Goal: Check status: Check status

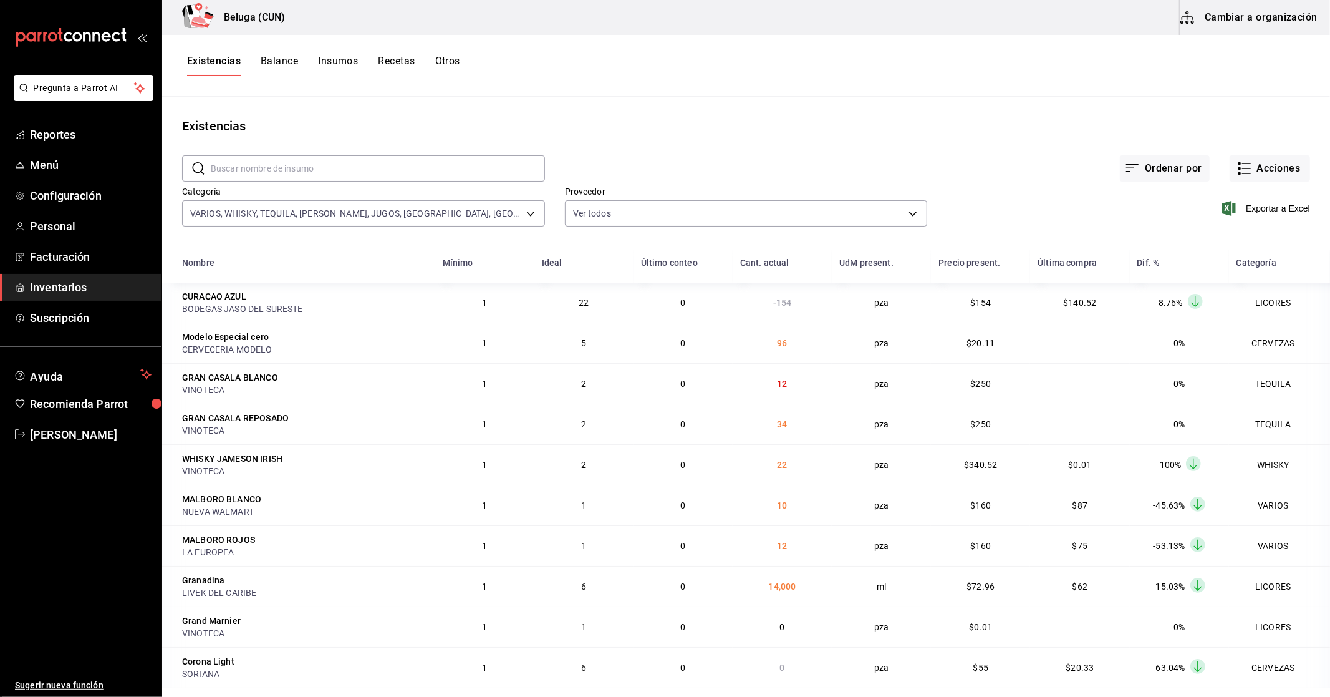
click at [447, 64] on button "Otros" at bounding box center [447, 65] width 25 height 21
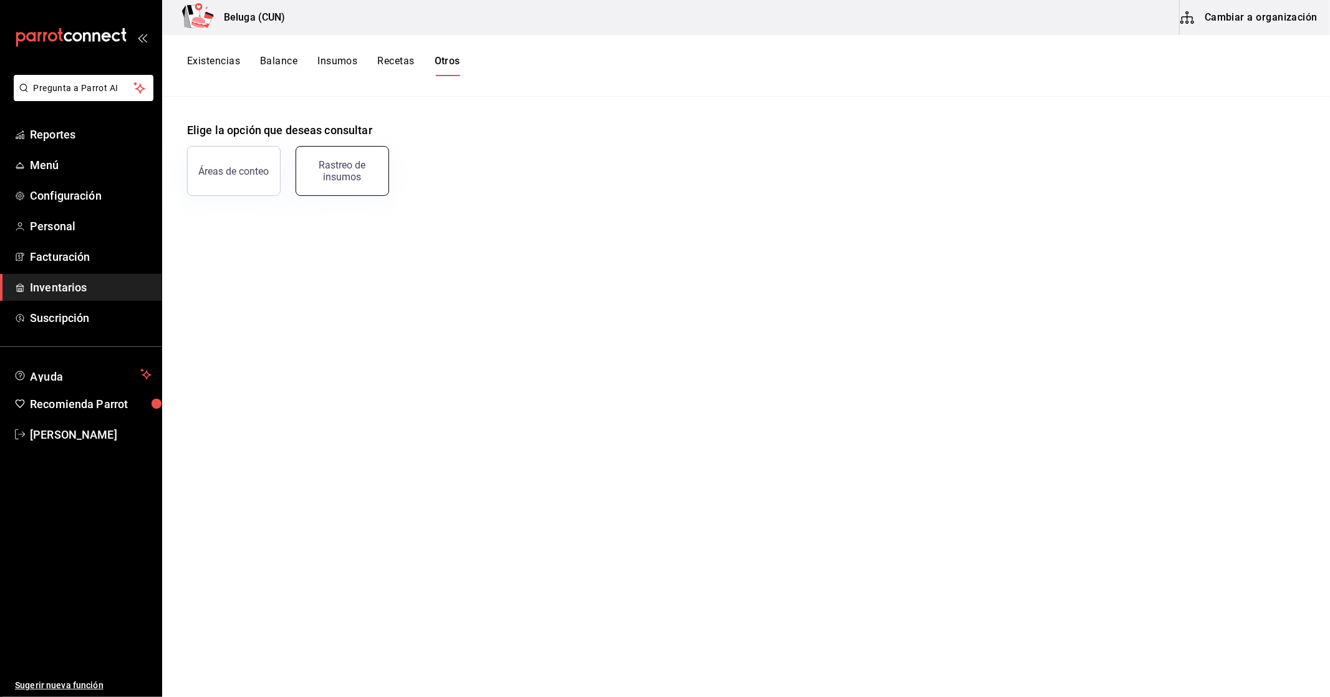
click at [342, 173] on div "Rastreo de insumos" at bounding box center [342, 171] width 77 height 24
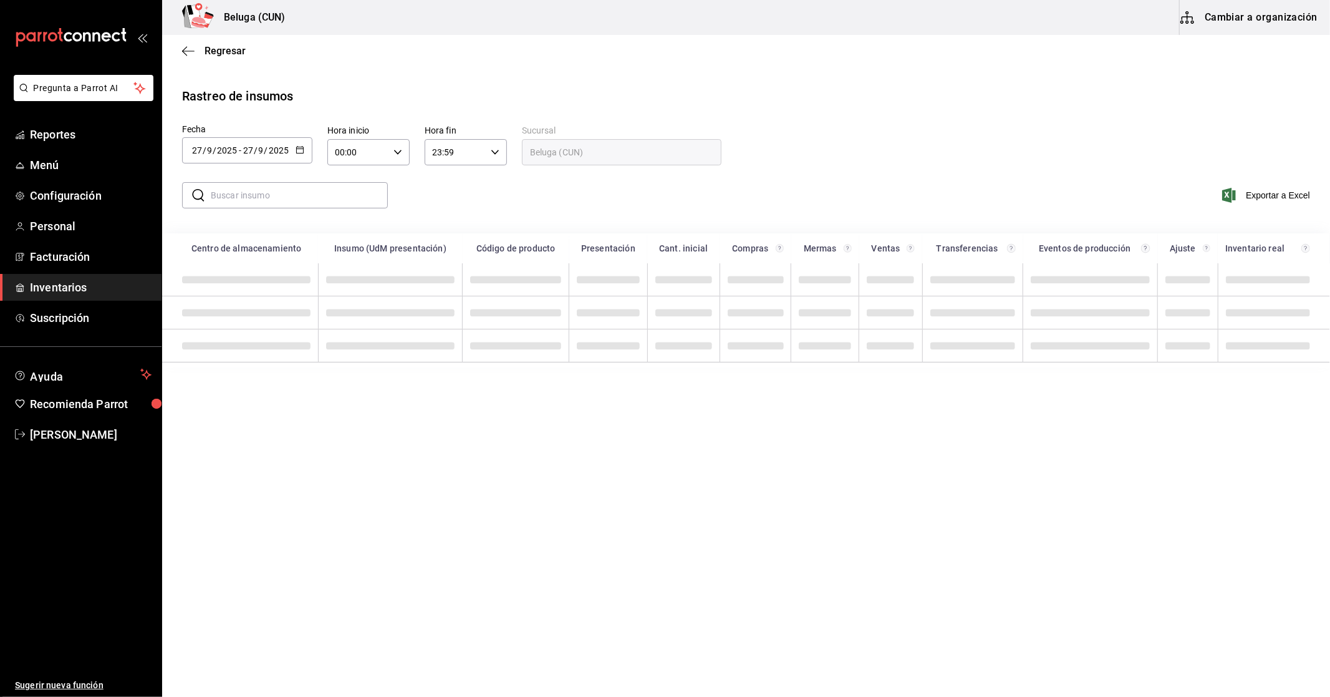
click at [309, 140] on div "[DATE] [DATE] - [DATE] [DATE]" at bounding box center [247, 150] width 130 height 26
click at [242, 389] on li "Rango de fechas" at bounding box center [241, 386] width 118 height 28
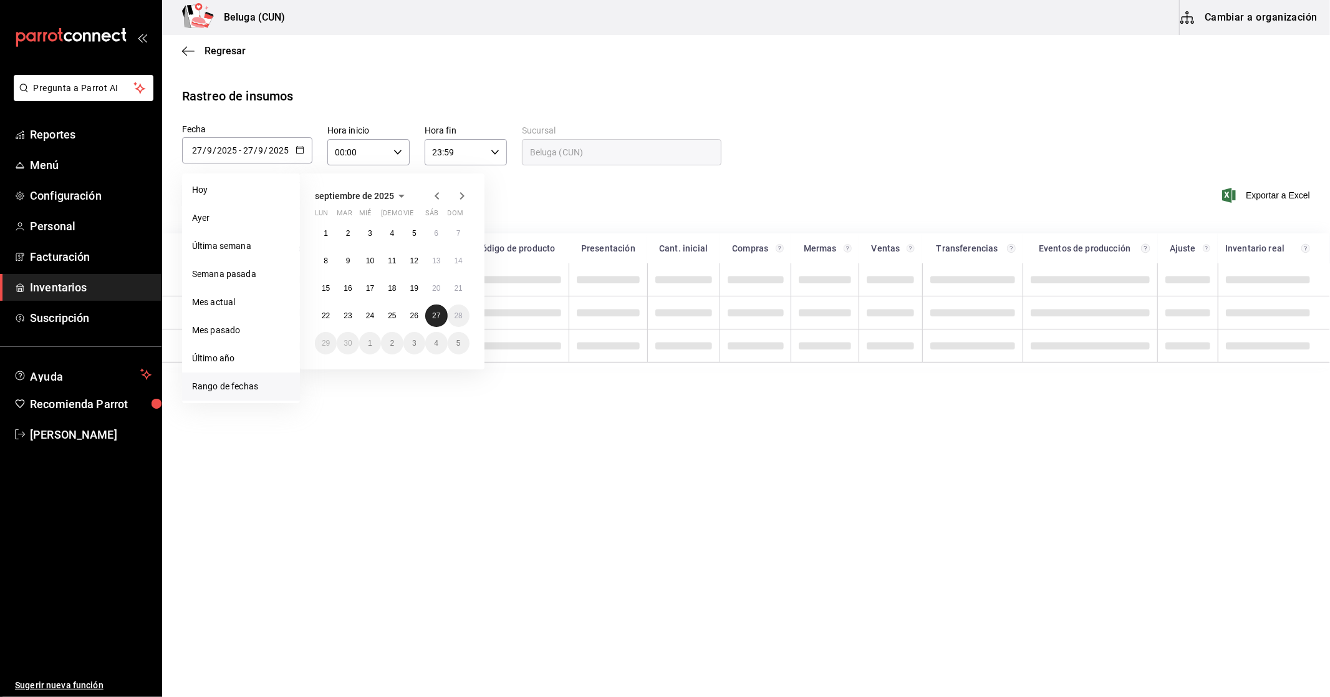
click at [442, 317] on button "27" at bounding box center [436, 315] width 22 height 22
click at [322, 290] on abbr "15" at bounding box center [326, 288] width 8 height 9
type input "[DATE]"
type input "15"
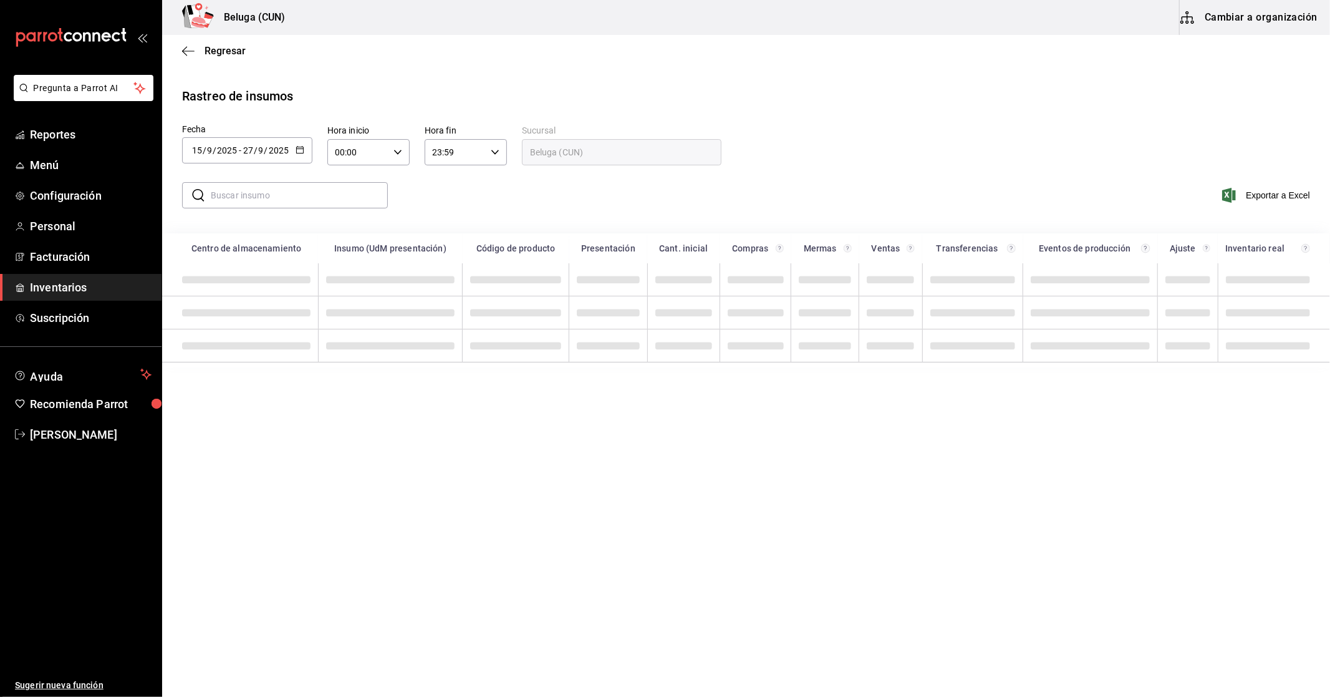
click at [309, 196] on input "text" at bounding box center [299, 195] width 177 height 25
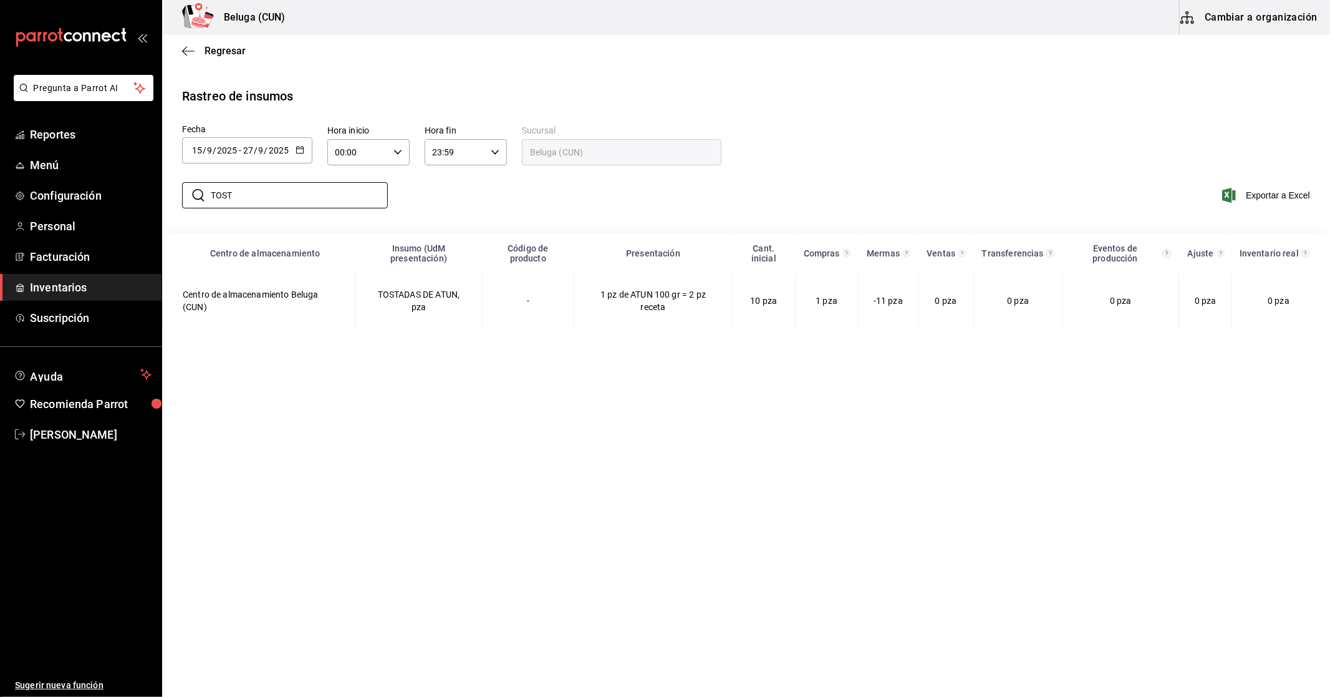
type input "TOST"
click at [644, 418] on main "Regresar Rastreo de insumos Fecha [DATE] [DATE] - [DATE] [DATE] [DATE] lun mar …" at bounding box center [746, 364] width 1168 height 659
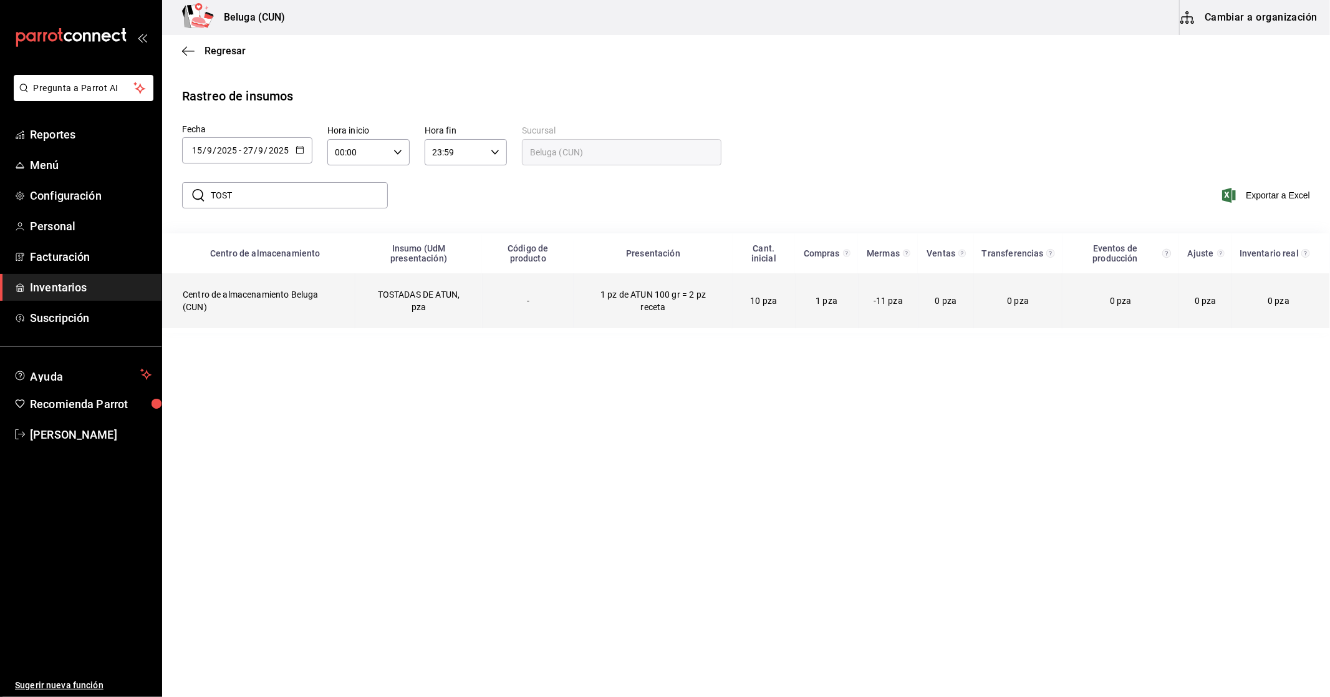
click at [948, 311] on td "0 pza" at bounding box center [946, 300] width 56 height 55
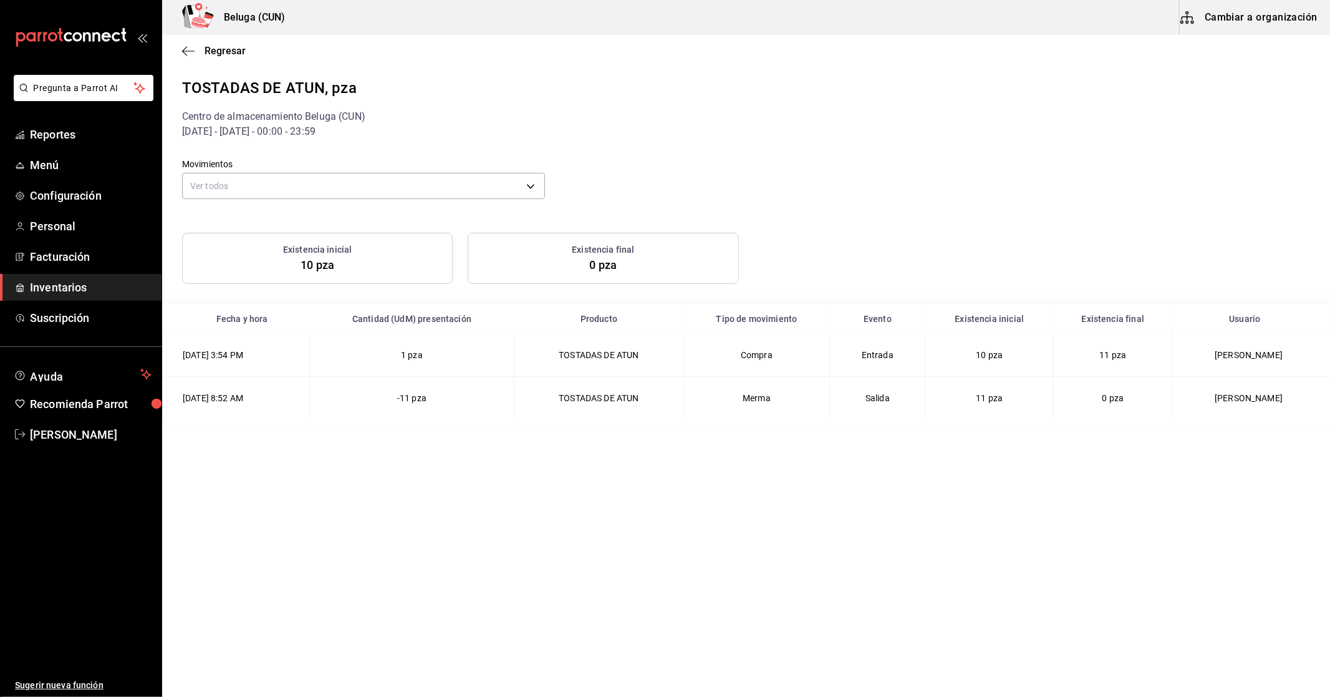
drag, startPoint x: 1293, startPoint y: 356, endPoint x: 1226, endPoint y: 359, distance: 67.4
click at [1226, 359] on td "[PERSON_NAME]" at bounding box center [1251, 355] width 158 height 43
click at [1239, 407] on td "[PERSON_NAME]" at bounding box center [1251, 398] width 158 height 43
drag, startPoint x: 1280, startPoint y: 399, endPoint x: 742, endPoint y: 402, distance: 538.2
click at [744, 401] on ATUN-2025-09-26T08\ "[DATE] 8:52 AM -11 pza TOSTADAS DE ATUN Merma Salida 11 pza 0 pza [PERSON_NAME]" at bounding box center [747, 398] width 1168 height 43
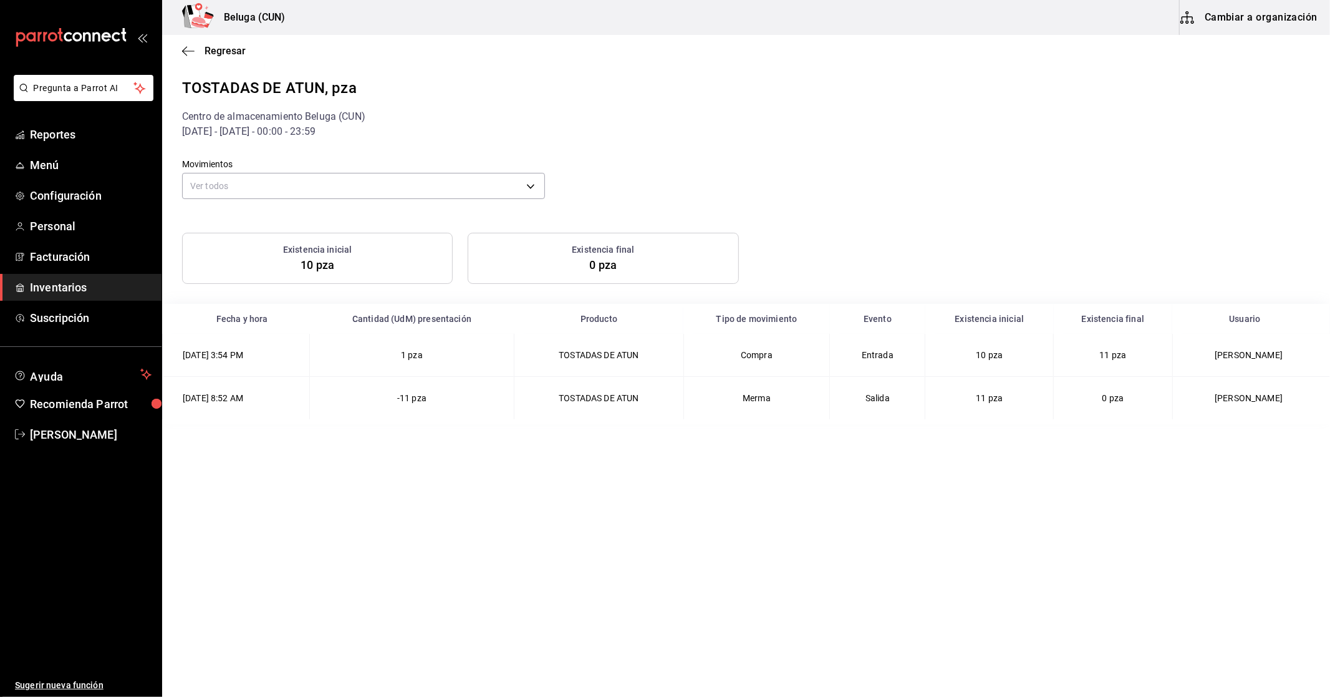
click at [755, 407] on td "Merma" at bounding box center [757, 398] width 147 height 43
click at [511, 179] on body "Pregunta a Parrot AI Reportes Menú Configuración Personal Facturación Inventari…" at bounding box center [665, 347] width 1330 height 694
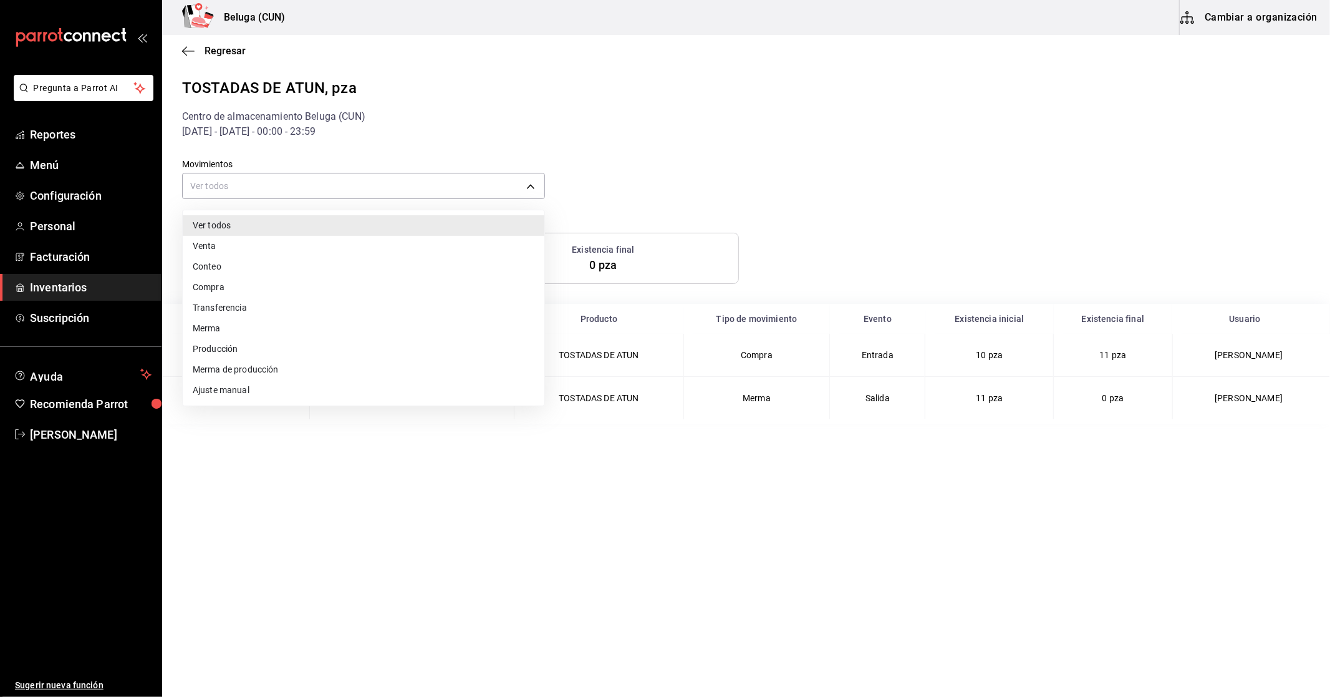
click at [721, 183] on div at bounding box center [665, 348] width 1330 height 697
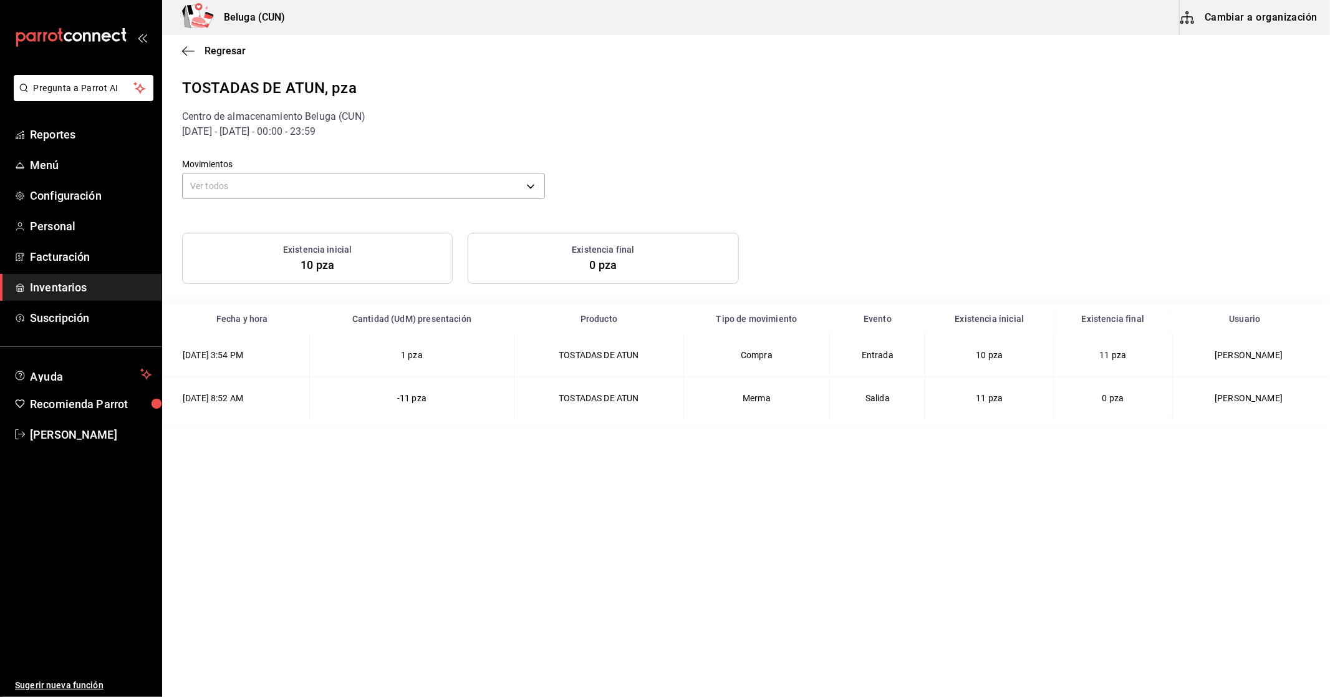
drag, startPoint x: 1288, startPoint y: 404, endPoint x: 634, endPoint y: 190, distance: 688.9
click at [354, 413] on ATUN-2025-09-26T08\ "[DATE] 8:52 AM -11 pza TOSTADAS DE ATUN Merma Salida 11 pza 0 pza [PERSON_NAME]" at bounding box center [747, 398] width 1168 height 43
click at [529, 181] on body "Pregunta a Parrot AI Reportes Menú Configuración Personal Facturación Inventari…" at bounding box center [665, 347] width 1330 height 694
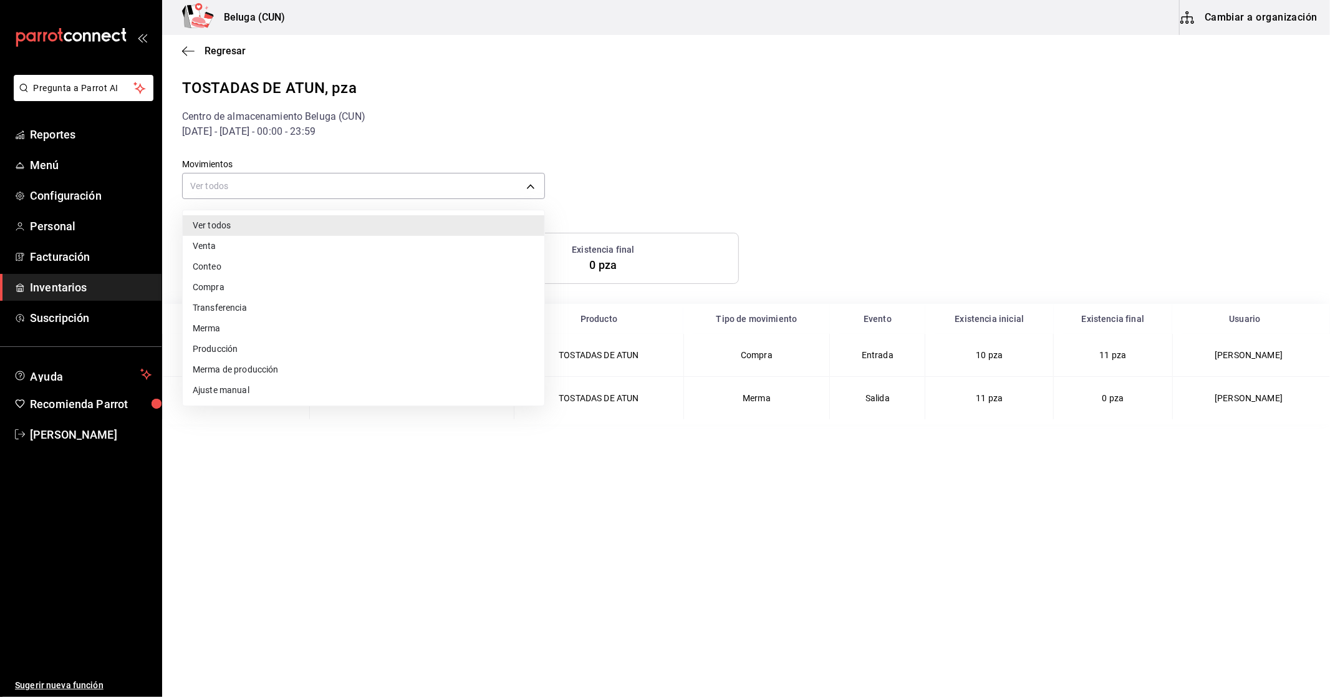
click at [234, 389] on li "Ajuste manual" at bounding box center [364, 390] width 362 height 21
type input "MANUAL_ADJUSTMENT"
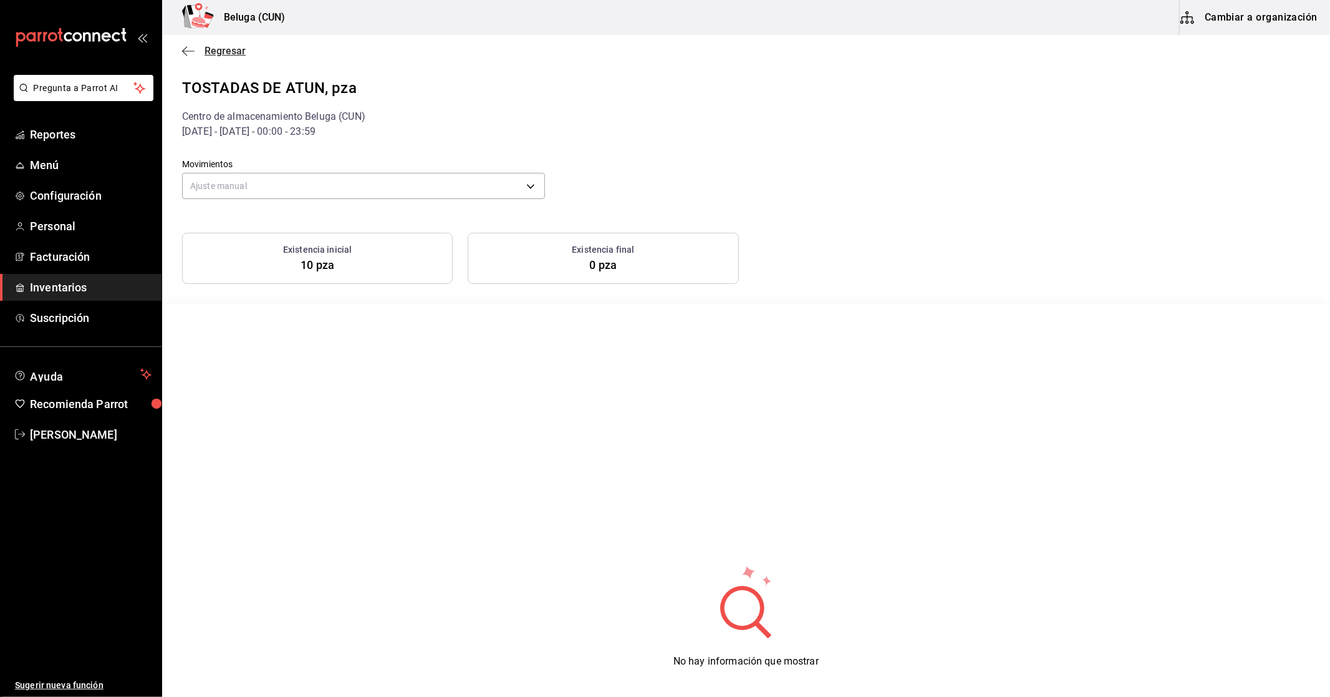
click at [238, 51] on span "Regresar" at bounding box center [225, 51] width 41 height 12
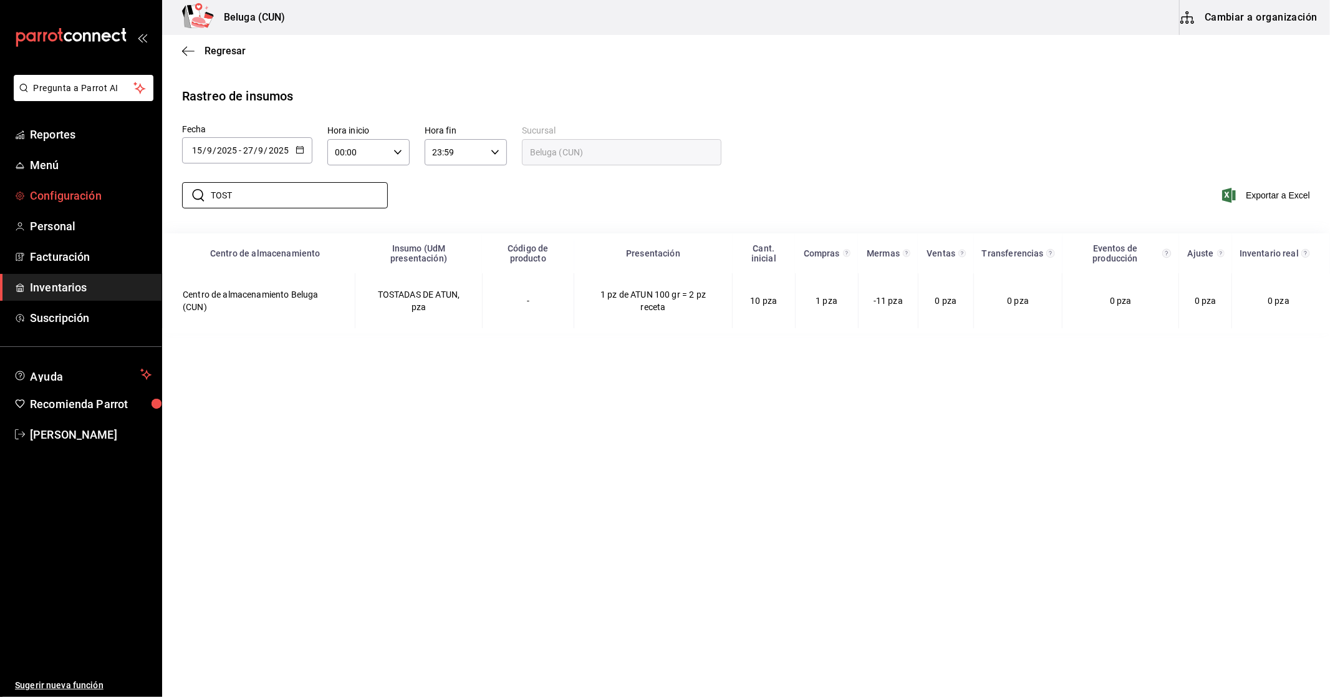
drag, startPoint x: 332, startPoint y: 198, endPoint x: 0, endPoint y: 185, distance: 332.1
click at [0, 185] on div "Pregunta a Parrot AI Reportes Menú Configuración Personal Facturación Inventari…" at bounding box center [665, 347] width 1330 height 694
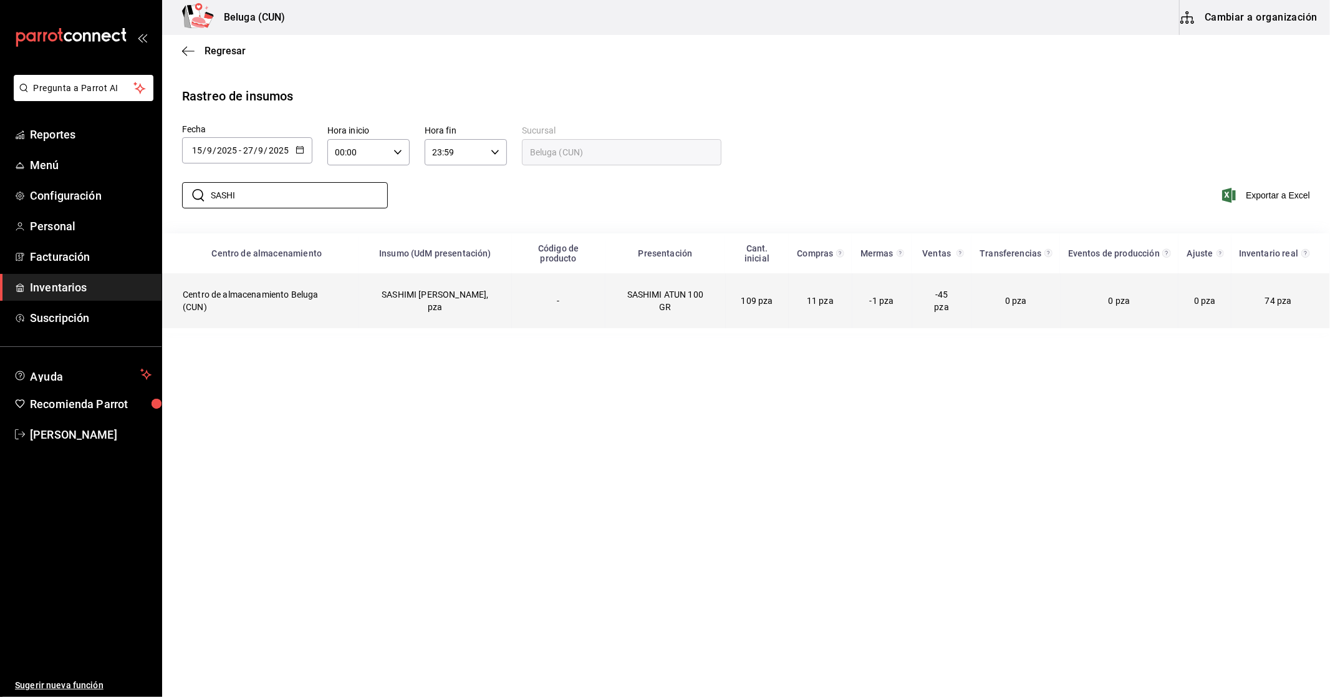
type input "SASHI"
click at [483, 279] on td "SASHIMI [PERSON_NAME], pza" at bounding box center [435, 300] width 153 height 55
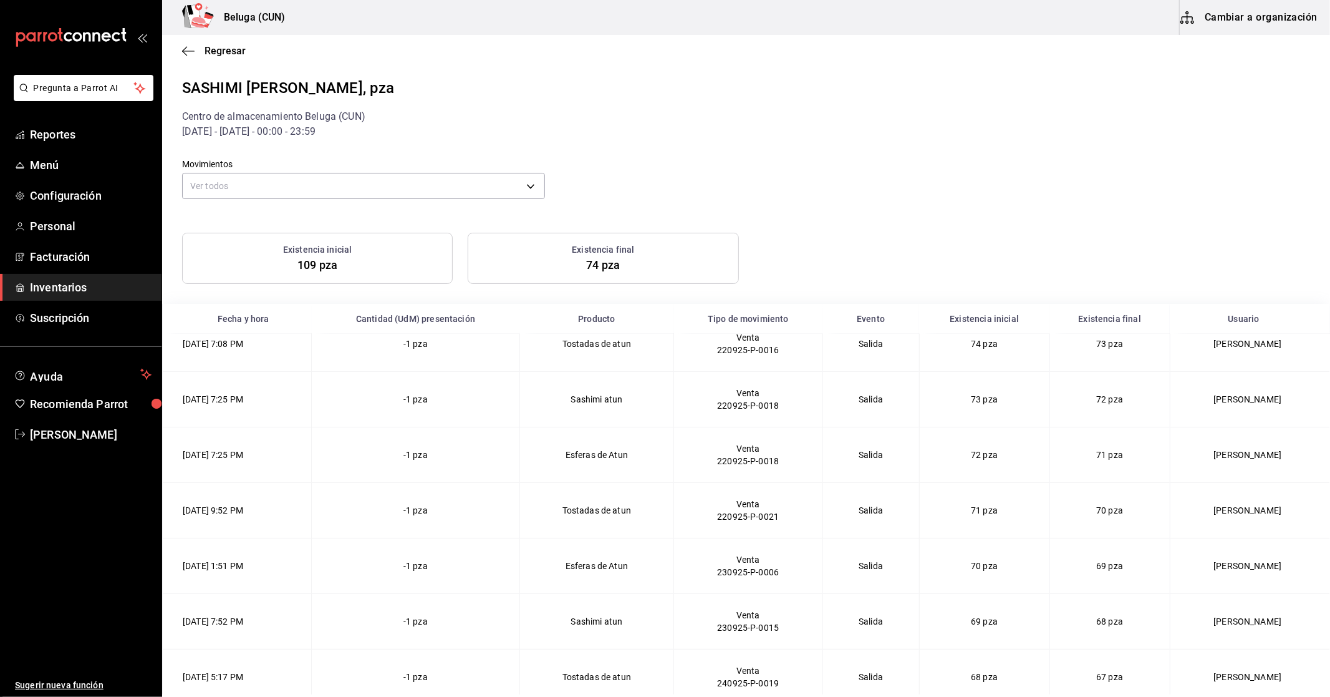
scroll to position [1996, 0]
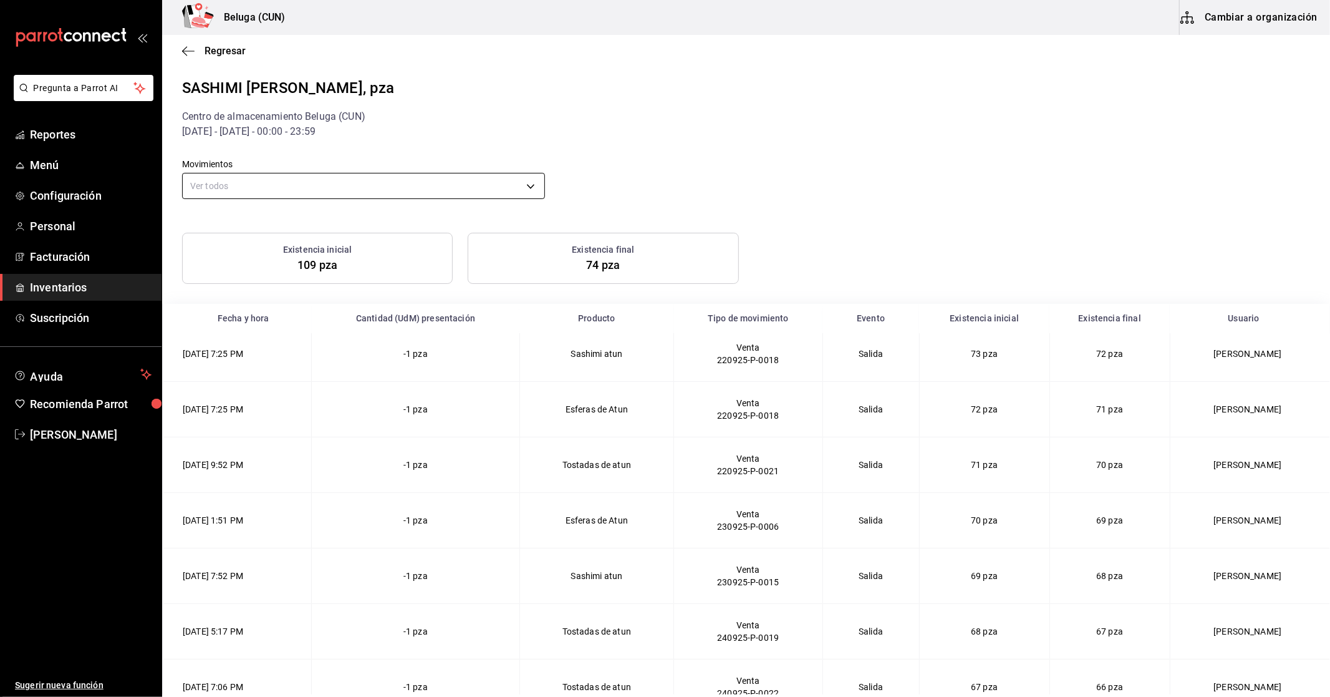
click at [413, 191] on body "Pregunta a Parrot AI Reportes Menú Configuración Personal Facturación Inventari…" at bounding box center [665, 347] width 1330 height 694
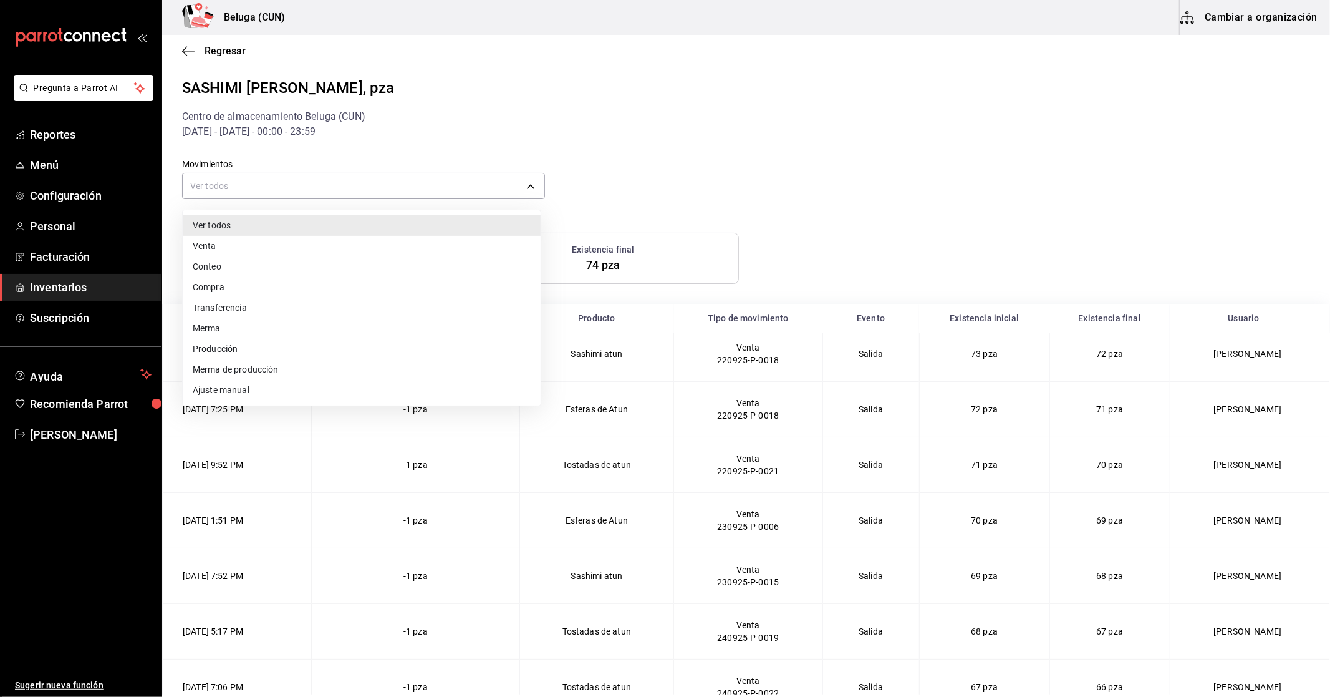
click at [233, 292] on li "Compra" at bounding box center [362, 287] width 358 height 21
type input "PURCHASE"
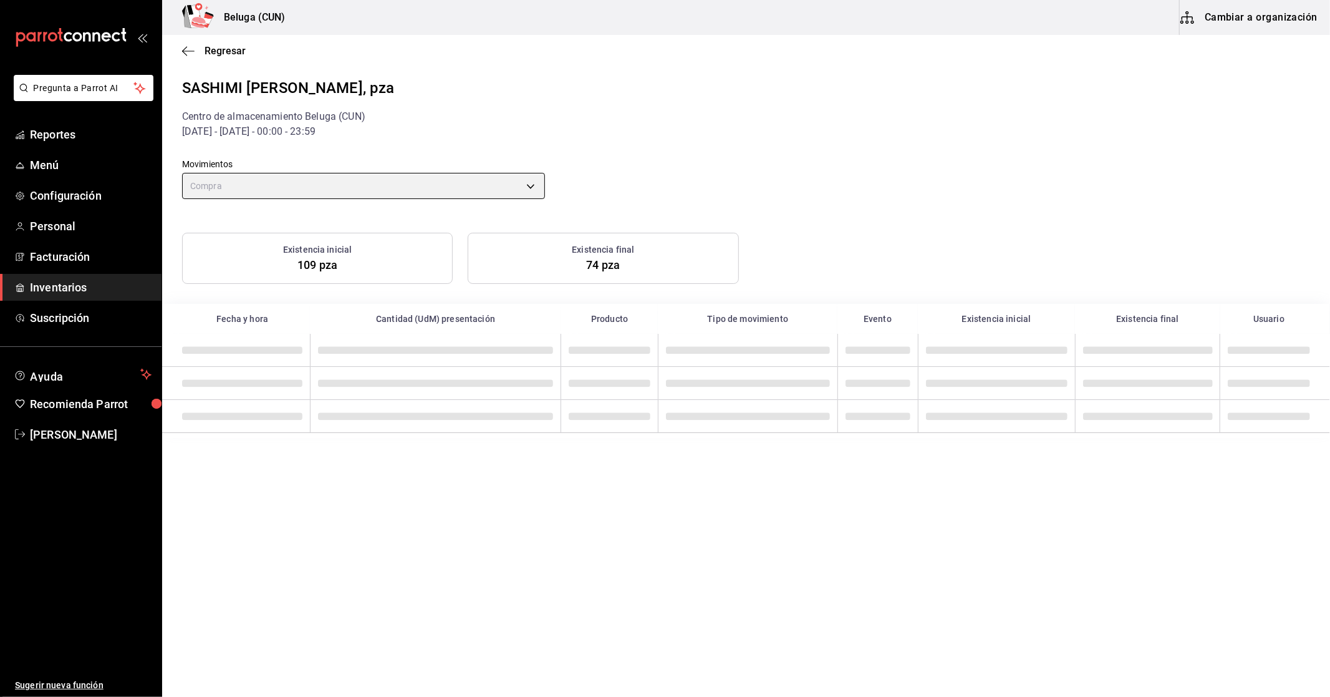
scroll to position [0, 0]
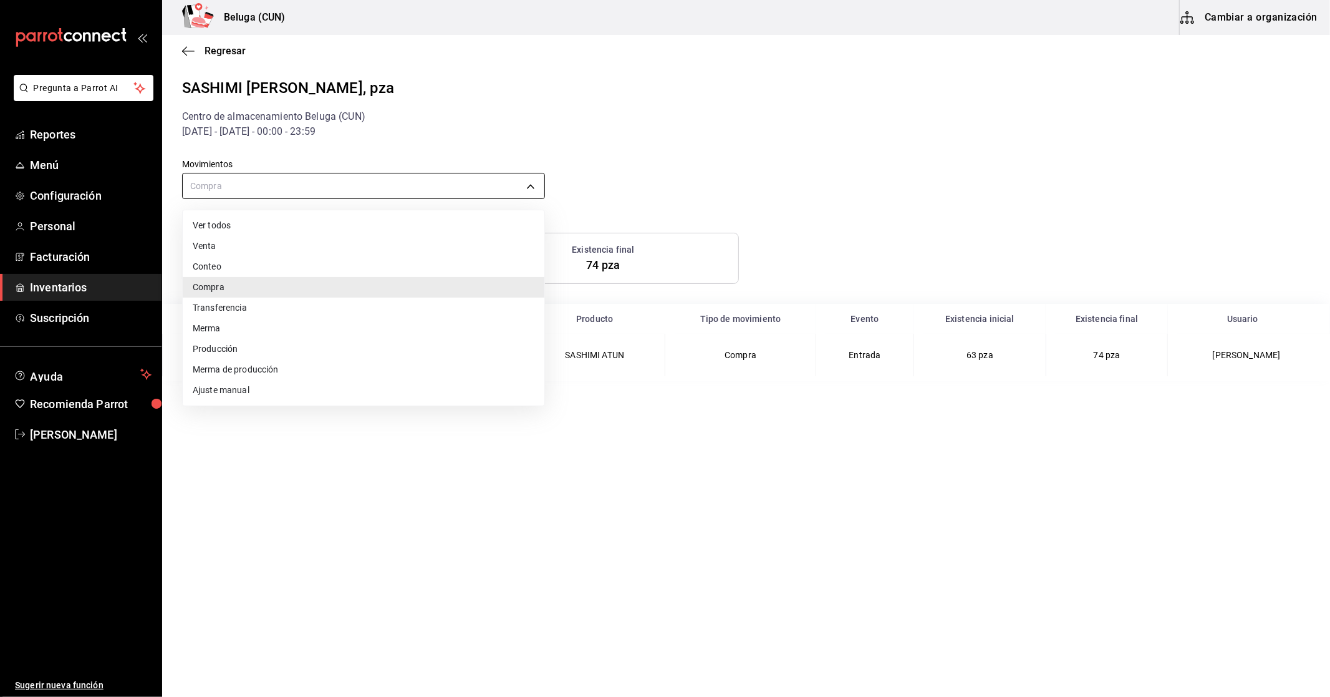
click at [531, 180] on body "Pregunta a Parrot AI Reportes Menú Configuración Personal Facturación Inventari…" at bounding box center [665, 347] width 1330 height 694
click at [969, 203] on div at bounding box center [665, 348] width 1330 height 697
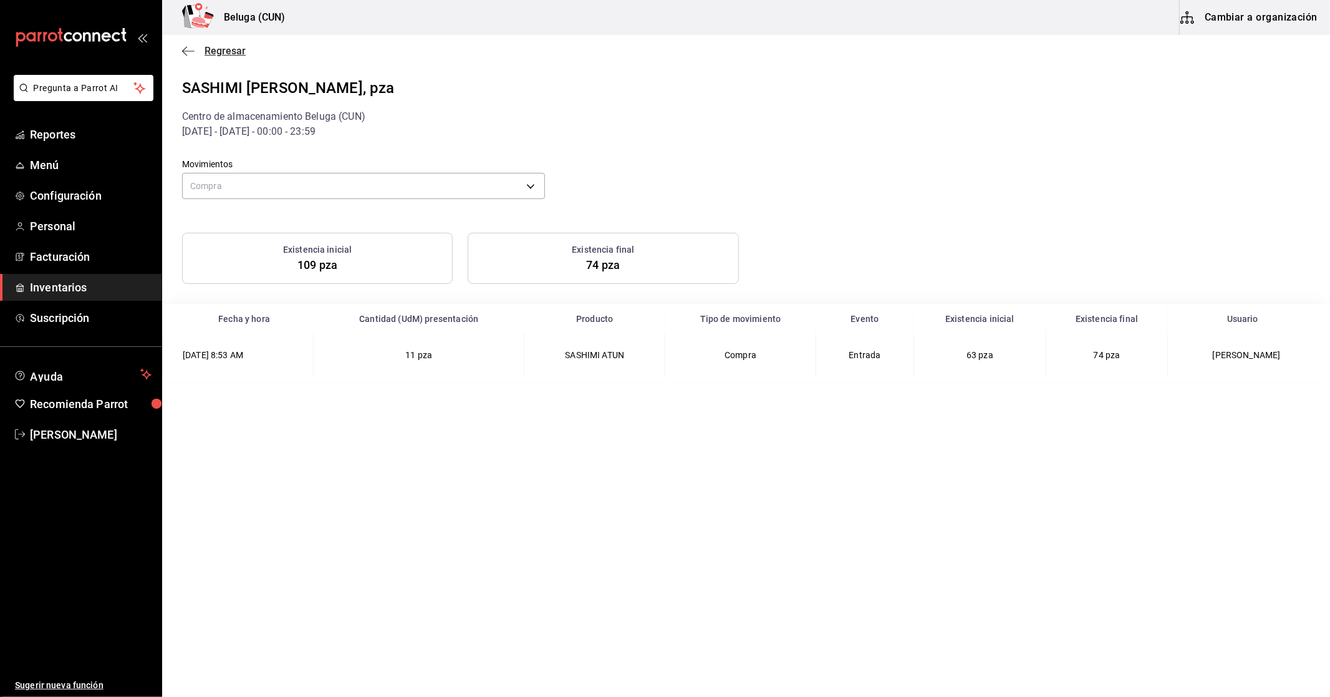
click at [210, 51] on span "Regresar" at bounding box center [225, 51] width 41 height 12
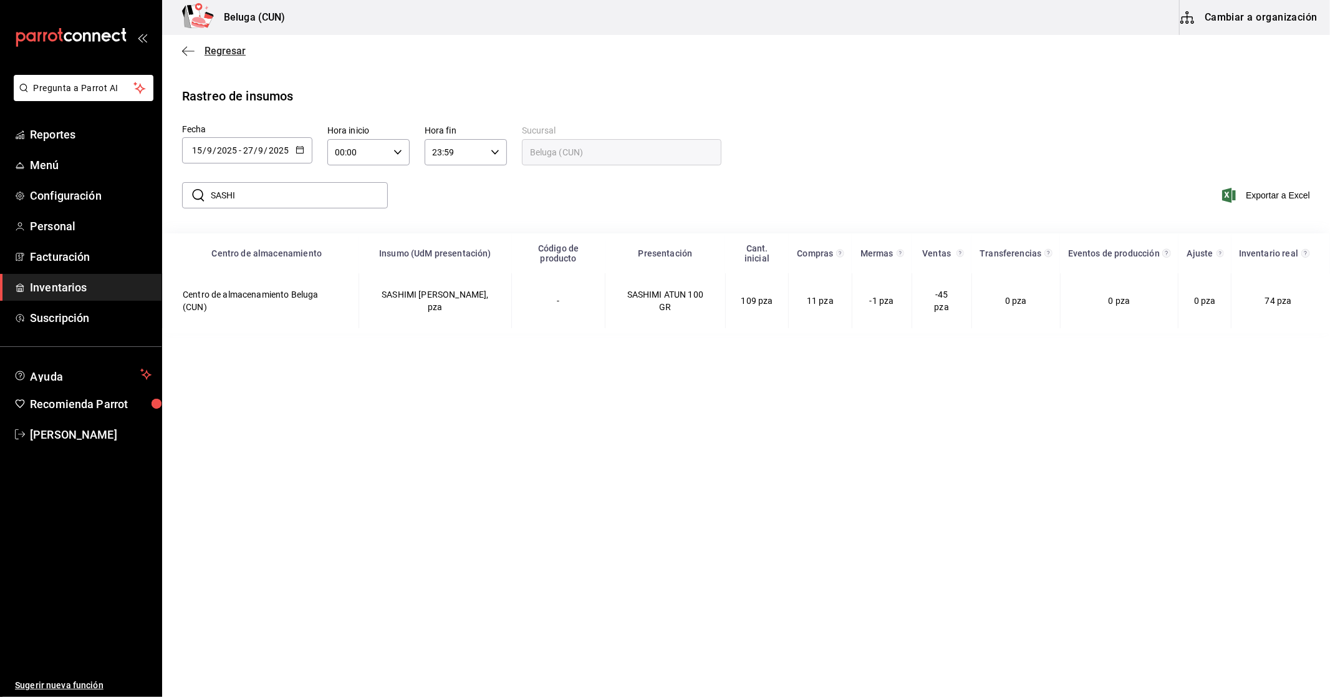
click at [229, 56] on span "Regresar" at bounding box center [225, 51] width 41 height 12
